Goal: Check status: Check status

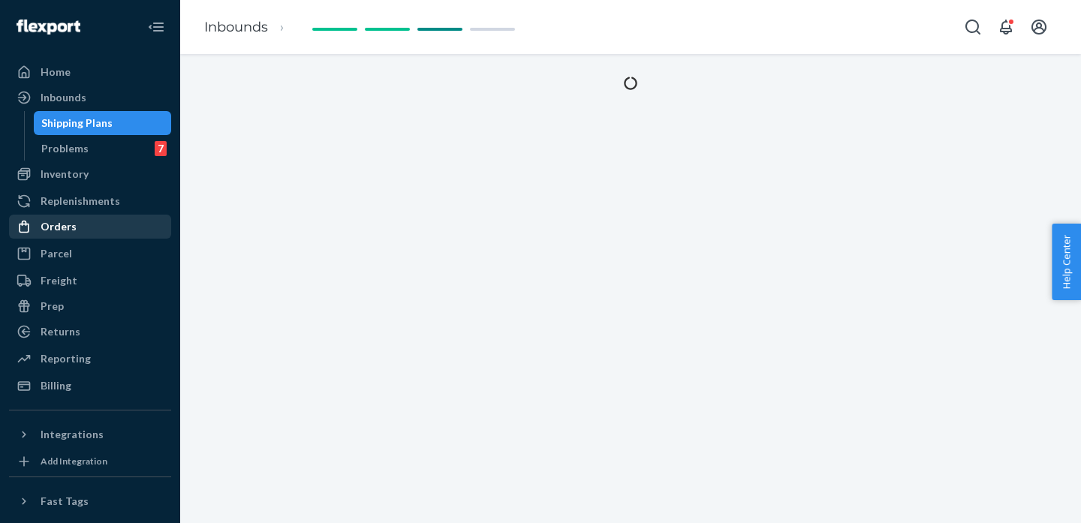
click at [68, 221] on div "Orders" at bounding box center [59, 226] width 36 height 15
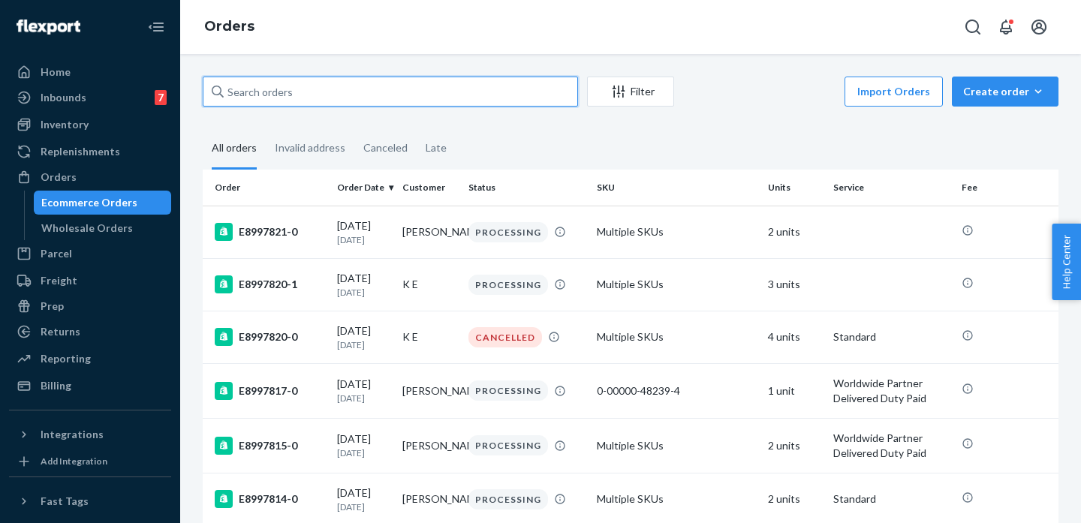
click at [341, 92] on input "text" at bounding box center [390, 92] width 375 height 30
paste input "E4389272"
type input "E4389272"
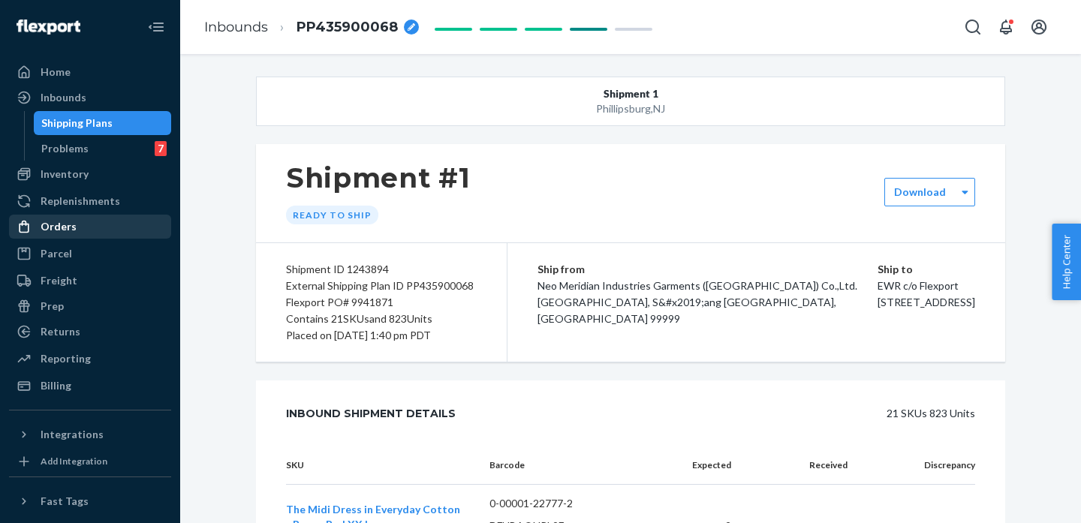
click at [97, 215] on link "Orders" at bounding box center [90, 227] width 162 height 24
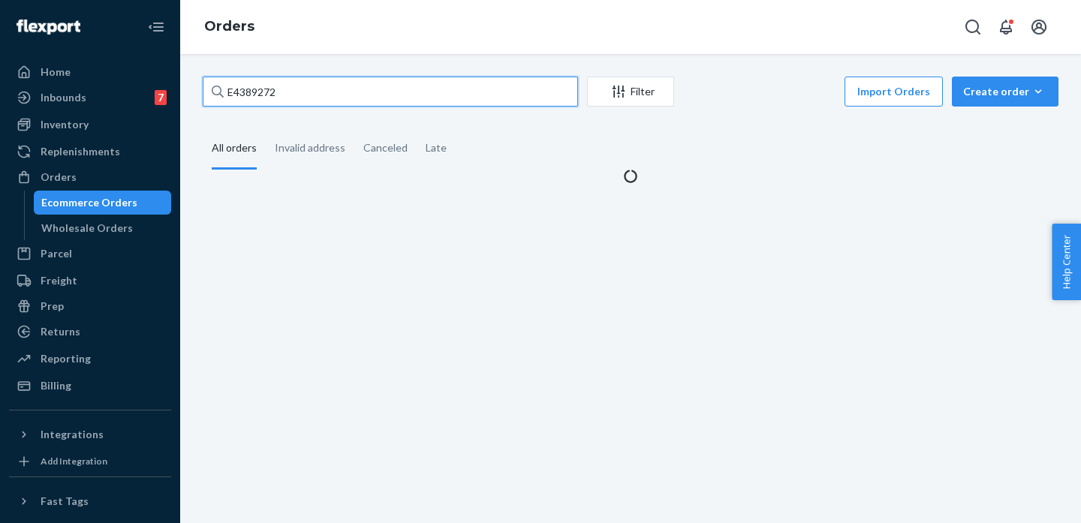
click at [362, 100] on input "E4389272" at bounding box center [390, 92] width 375 height 30
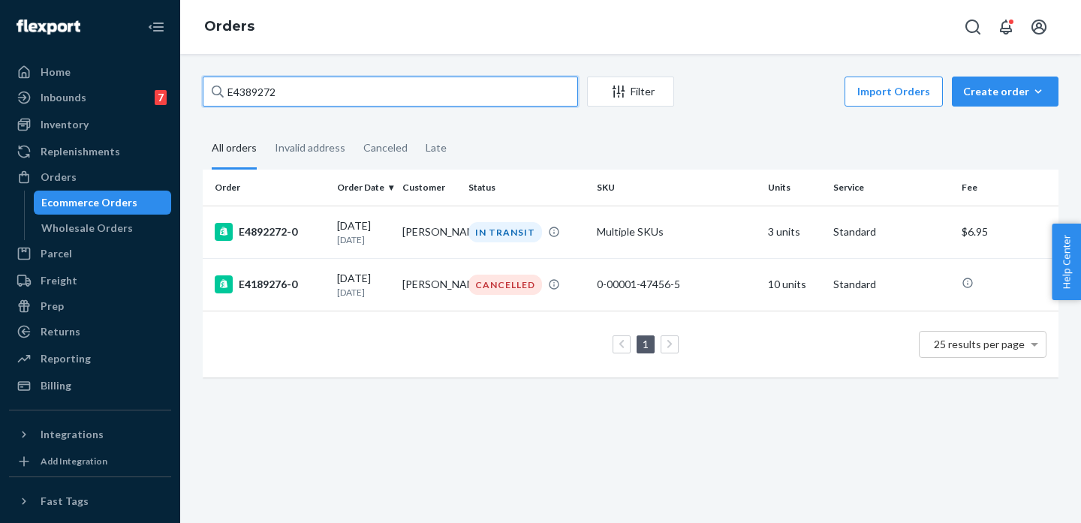
click at [358, 98] on input "E4389272" at bounding box center [390, 92] width 375 height 30
drag, startPoint x: 358, startPoint y: 98, endPoint x: 209, endPoint y: 83, distance: 149.4
click at [209, 83] on input "E4389272" at bounding box center [390, 92] width 375 height 30
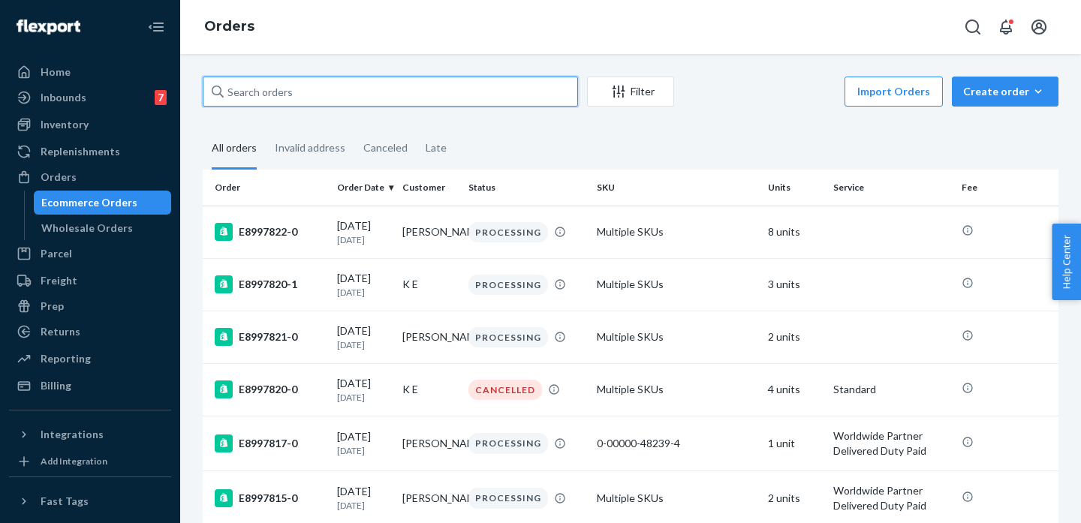
paste input "E4389272"
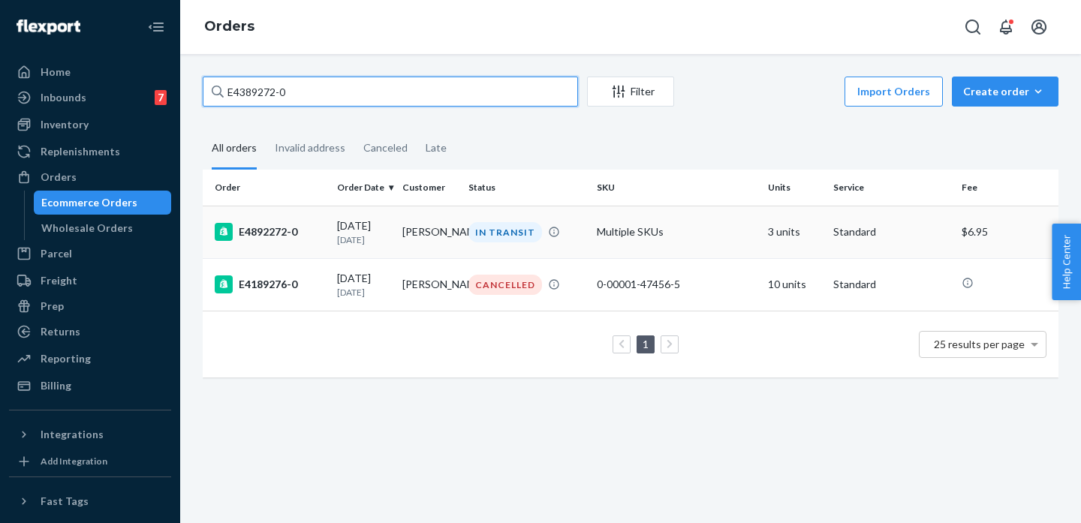
type input "E4389272-0"
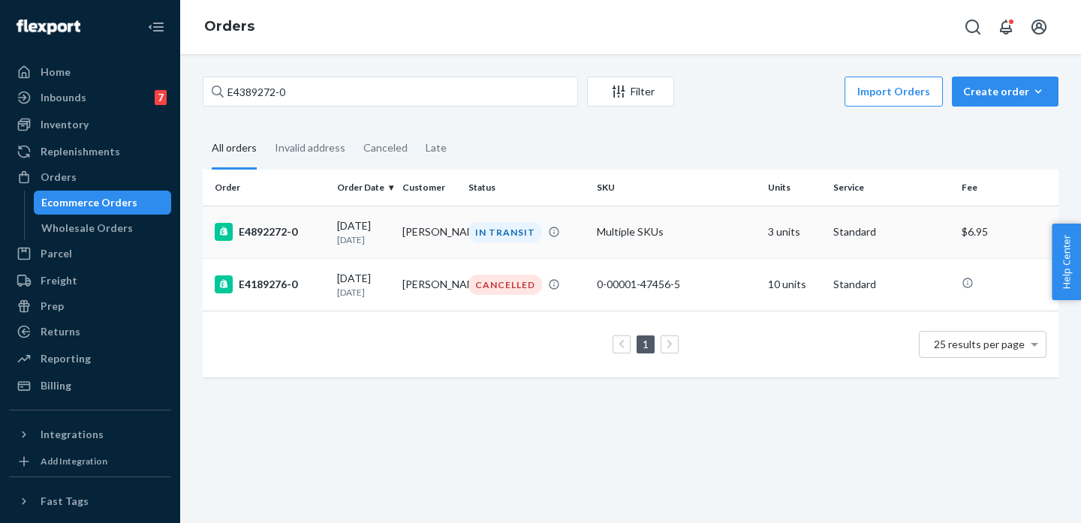
click at [289, 227] on div "E4892272-0" at bounding box center [270, 232] width 110 height 18
